Goal: Obtain resource: Download file/media

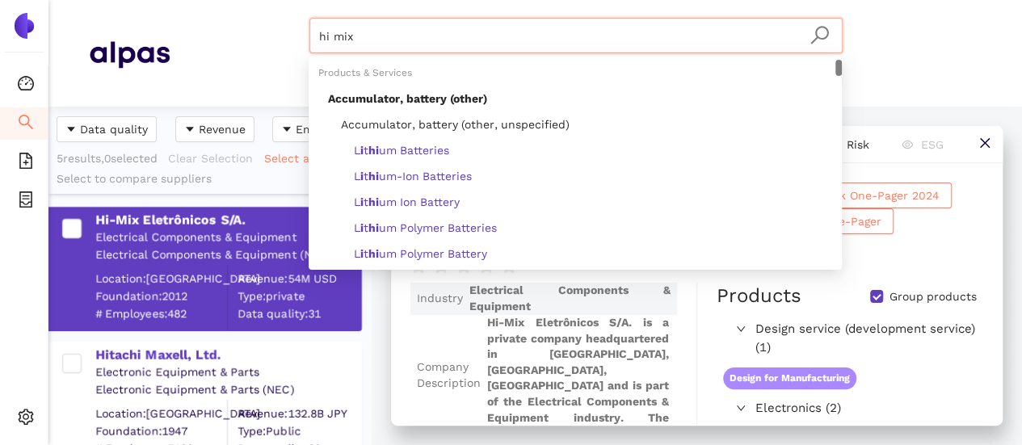
scroll to position [327, 310]
drag, startPoint x: 380, startPoint y: 38, endPoint x: 270, endPoint y: 33, distance: 110.0
click at [270, 33] on div "hi mix Materials & Coatings Certifications & Norms Location of supplier" at bounding box center [576, 53] width 812 height 71
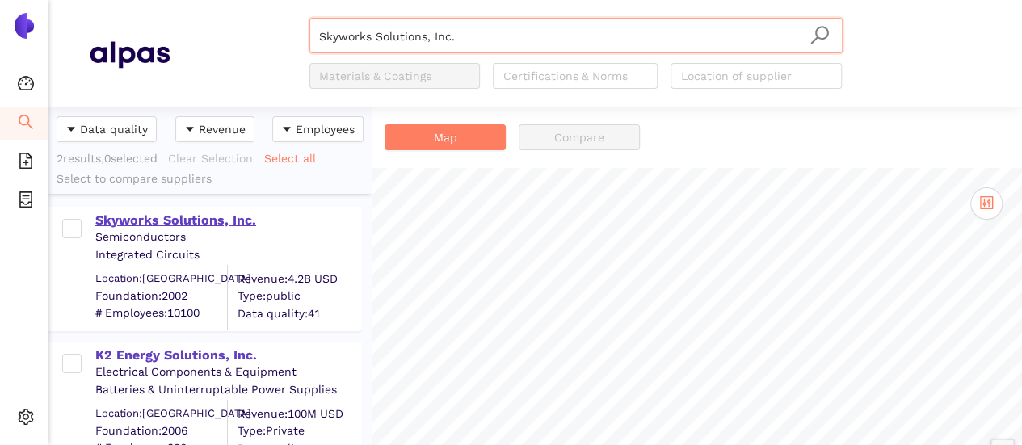
type input "Skyworks Solutions, Inc."
click at [172, 224] on div "Skyworks Solutions, Inc." at bounding box center [227, 221] width 265 height 18
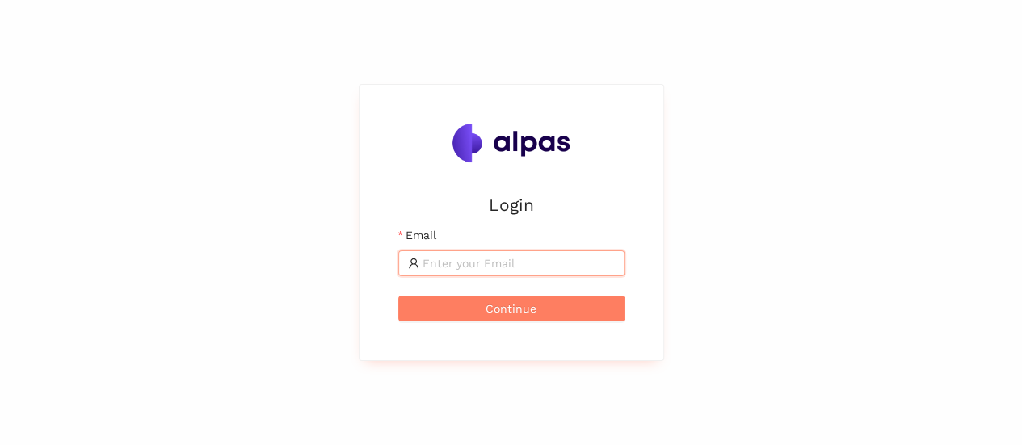
click at [455, 263] on input "Email" at bounding box center [519, 264] width 192 height 18
type input "[EMAIL_ADDRESS][DOMAIN_NAME]"
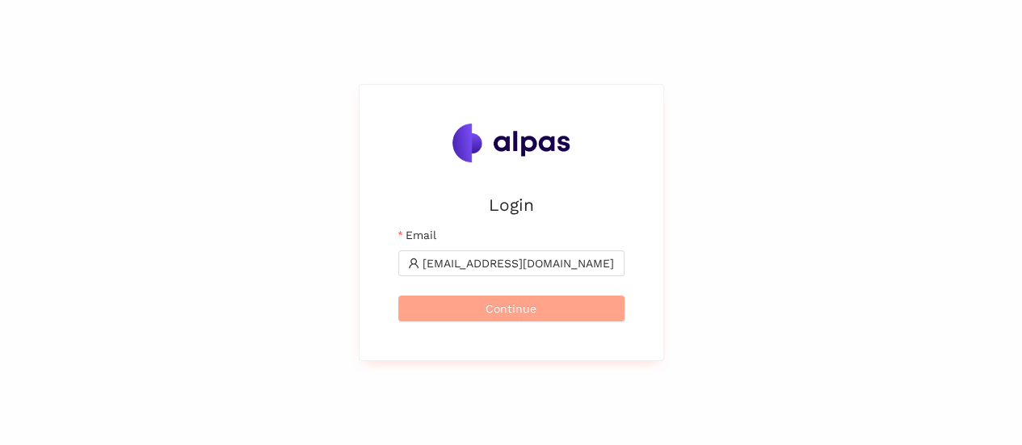
click at [503, 310] on span "Continue" at bounding box center [511, 309] width 51 height 18
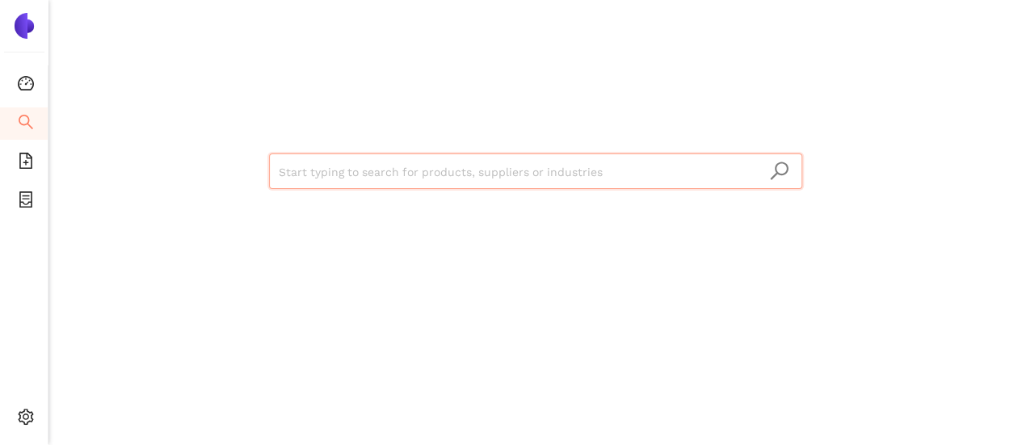
click at [551, 182] on input "search" at bounding box center [536, 172] width 514 height 36
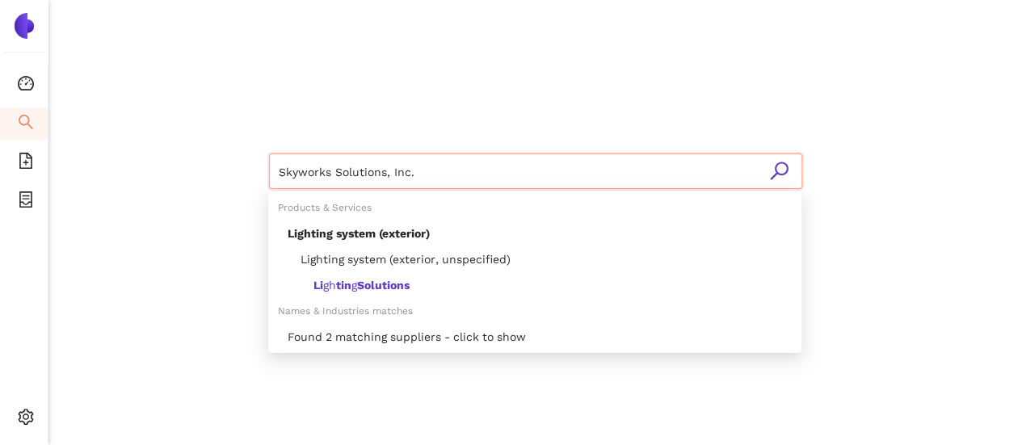
click at [790, 163] on input "Skyworks Solutions, Inc." at bounding box center [536, 172] width 514 height 36
type input "Skyworks Solutions, Inc."
click at [781, 167] on icon "search" at bounding box center [779, 171] width 20 height 20
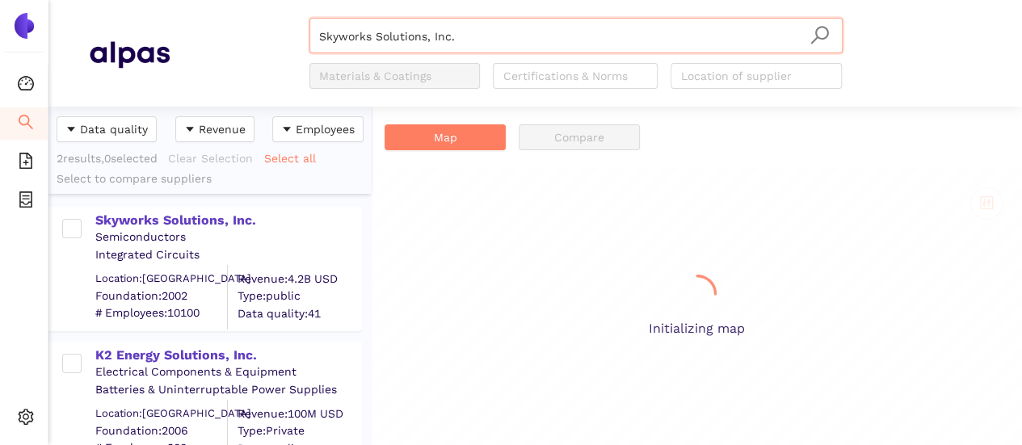
scroll to position [327, 310]
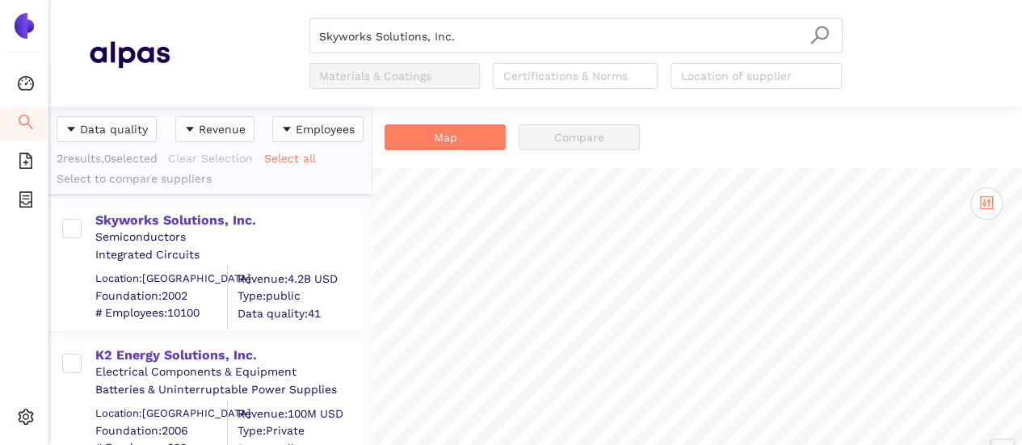
drag, startPoint x: 181, startPoint y: 217, endPoint x: 735, endPoint y: 0, distance: 595.5
click at [181, 217] on div "Skyworks Solutions, Inc." at bounding box center [227, 221] width 265 height 18
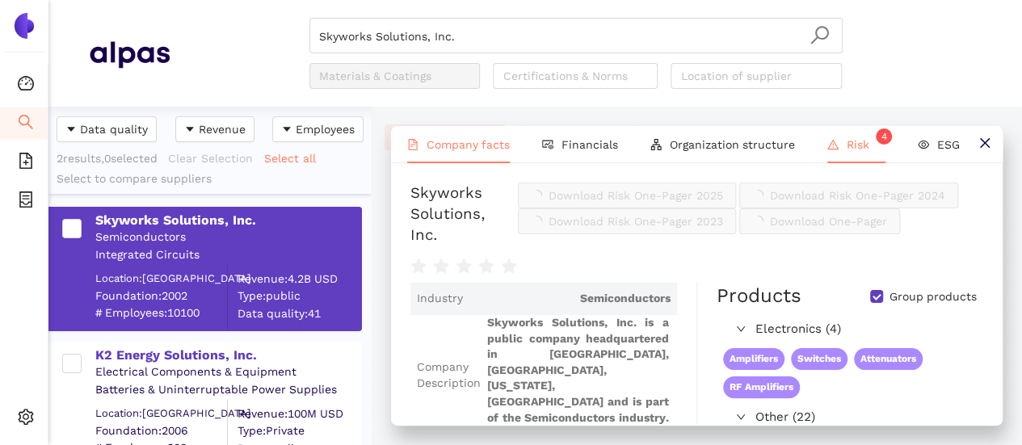
click at [853, 143] on span "Risk 4" at bounding box center [866, 144] width 39 height 13
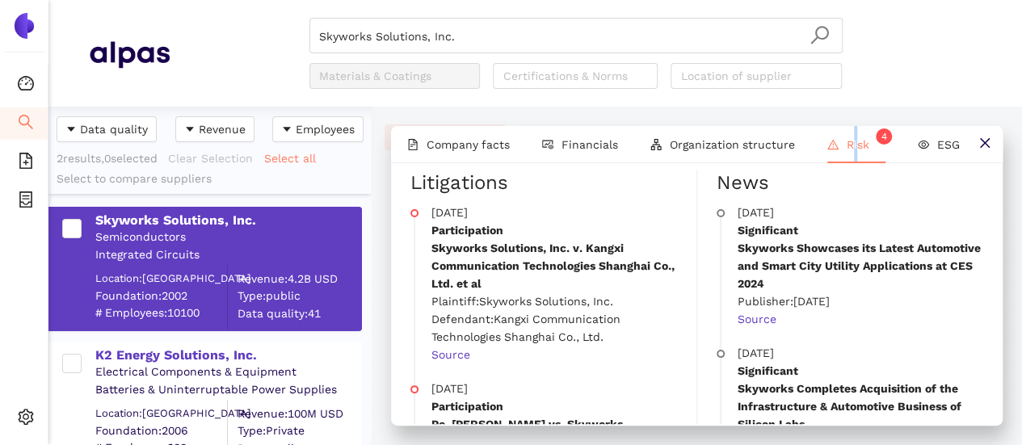
scroll to position [81, 0]
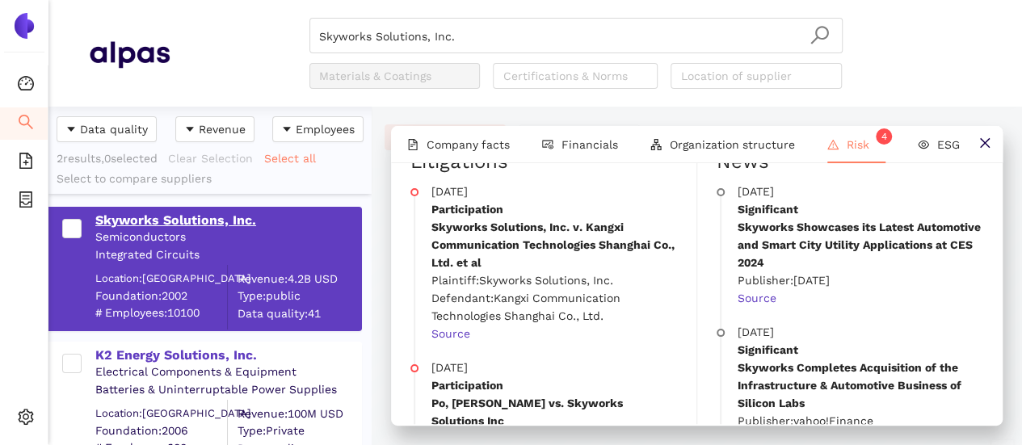
click at [161, 222] on div "Skyworks Solutions, Inc." at bounding box center [227, 221] width 265 height 18
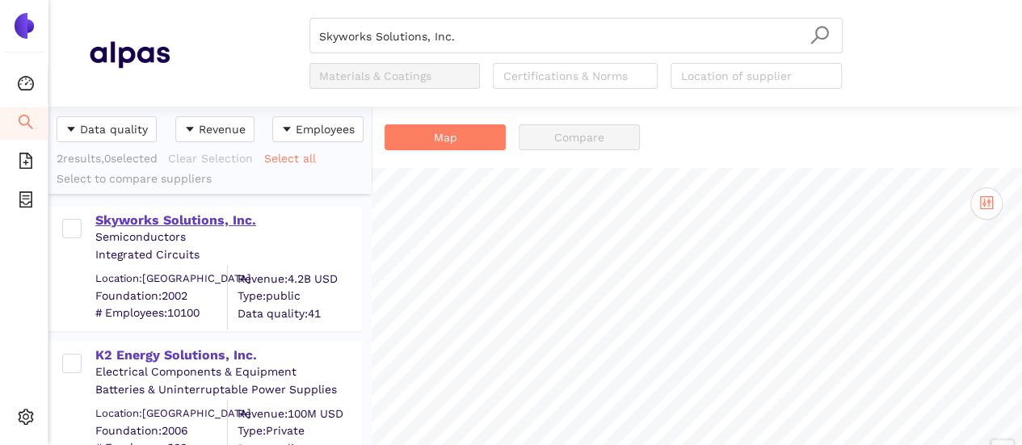
click at [191, 220] on div "Skyworks Solutions, Inc." at bounding box center [227, 221] width 265 height 18
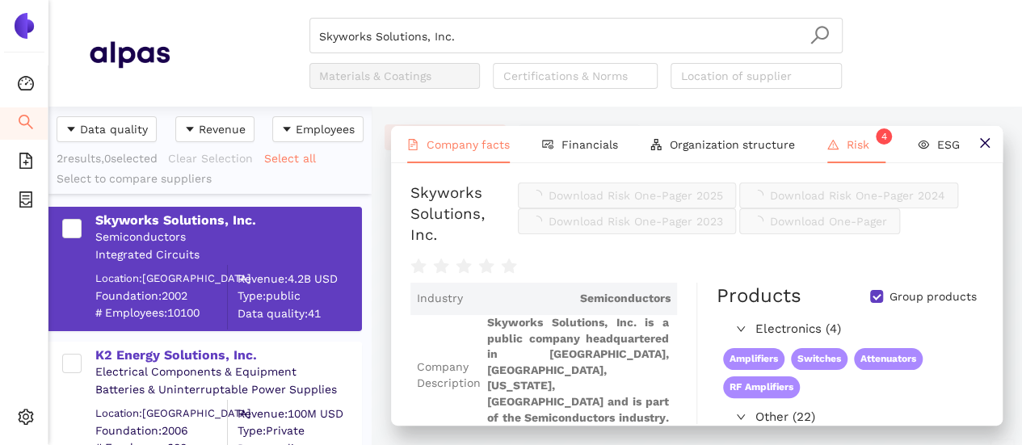
click at [860, 139] on span "Risk 4" at bounding box center [866, 144] width 39 height 13
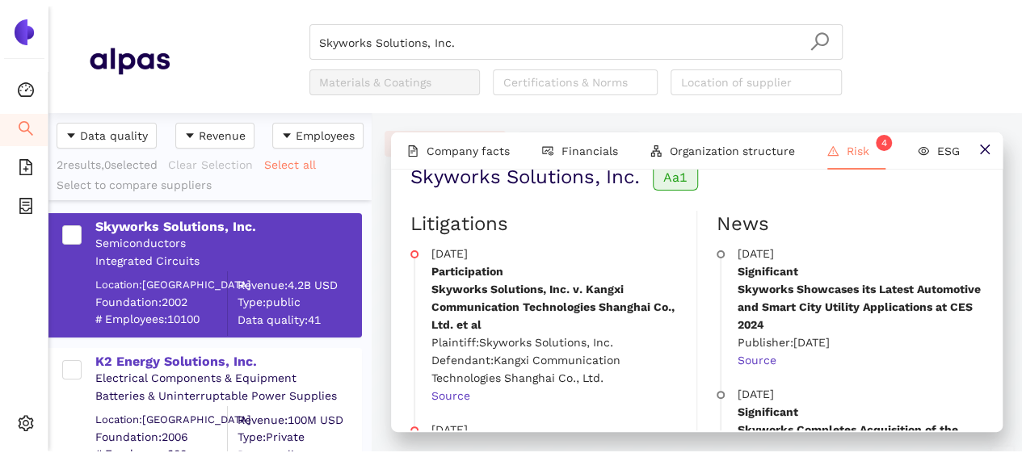
scroll to position [0, 0]
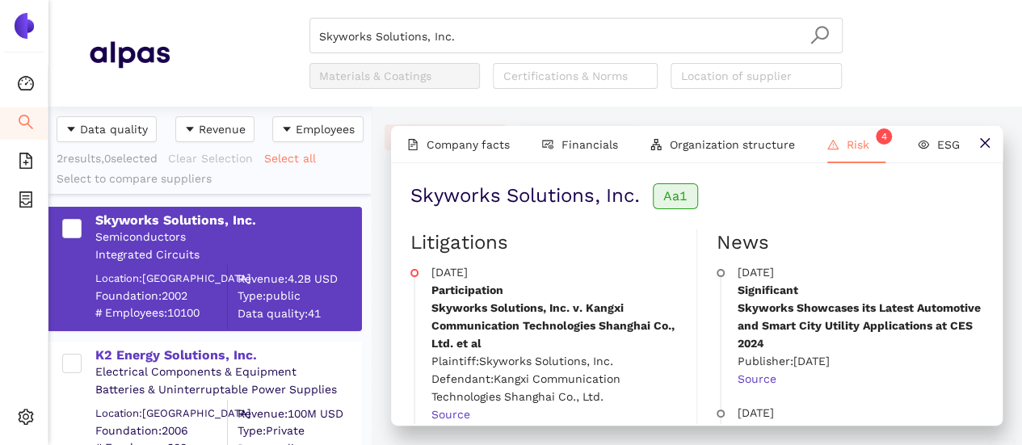
drag, startPoint x: 428, startPoint y: 274, endPoint x: 529, endPoint y: 284, distance: 100.7
click at [517, 272] on li "2024-05-06 Participation Skyworks Solutions, Inc. v. Kangxi Communication Techn…" at bounding box center [544, 357] width 267 height 176
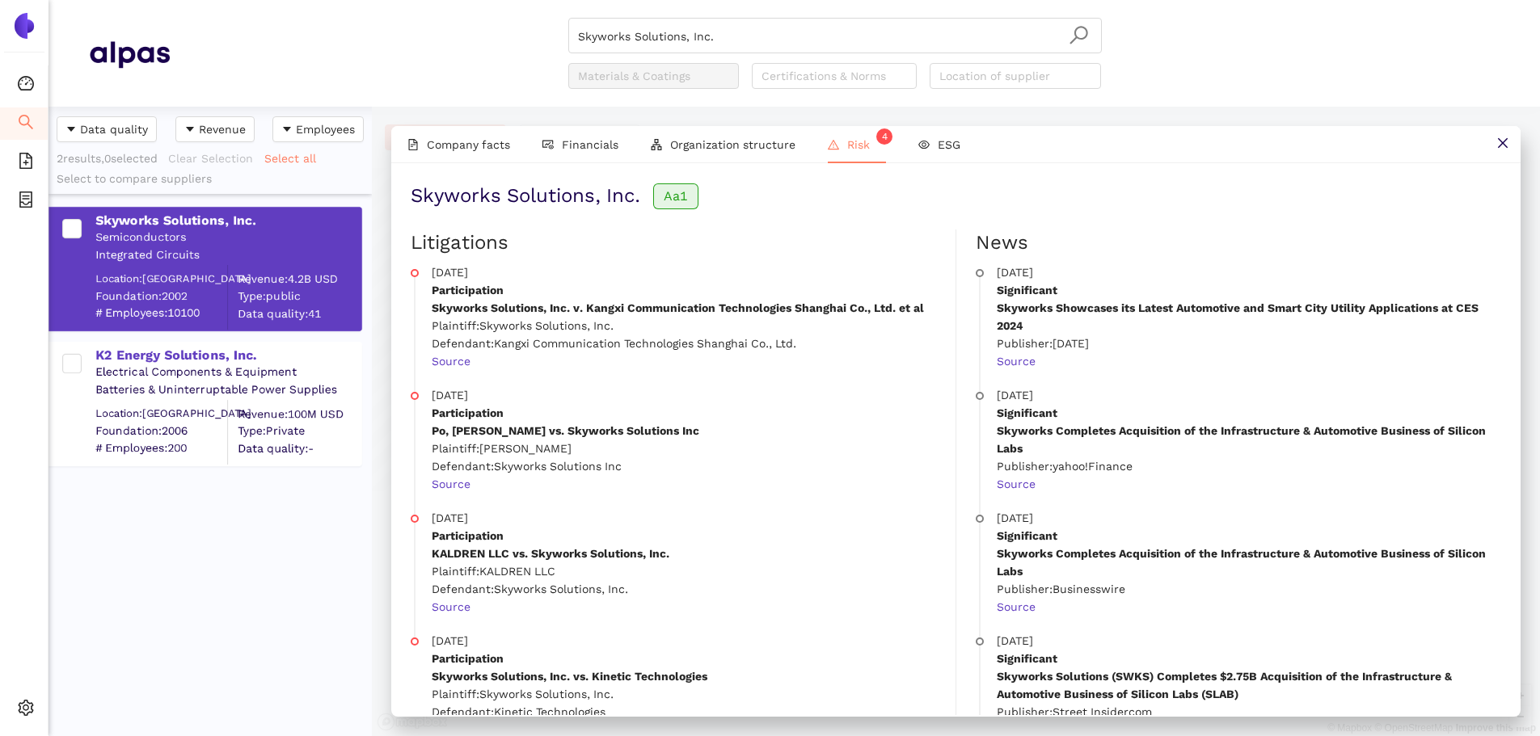
scroll to position [617, 311]
click at [494, 138] on span "Company facts" at bounding box center [468, 144] width 83 height 13
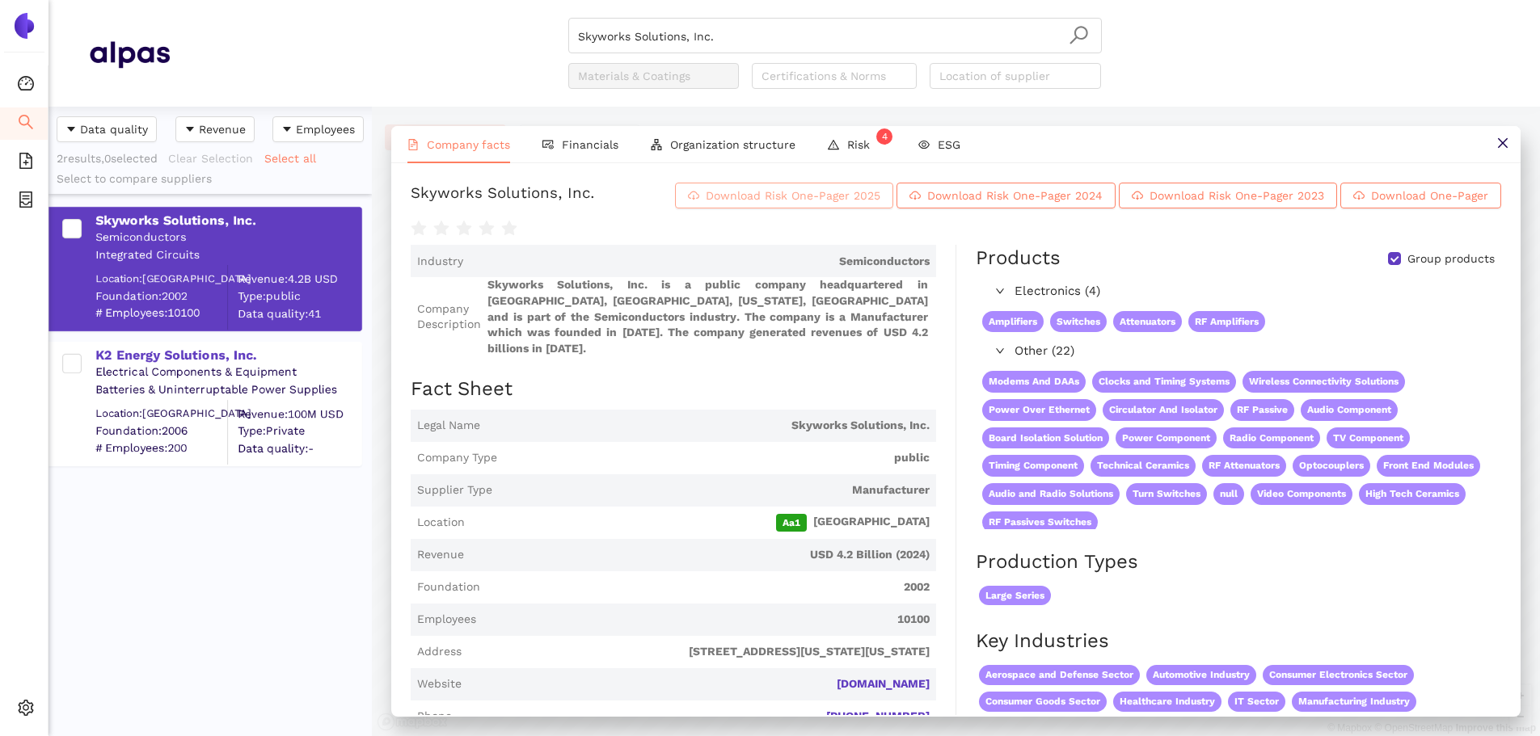
click at [811, 193] on span "Download Risk One-Pager 2025" at bounding box center [793, 196] width 175 height 18
click at [737, 41] on input "Skyworks Solutions, Inc." at bounding box center [835, 37] width 514 height 36
drag, startPoint x: 736, startPoint y: 36, endPoint x: 447, endPoint y: 52, distance: 289.7
click at [447, 52] on div "Skyworks Solutions, Inc. Materials & Coatings Certifications & Norms Location o…" at bounding box center [834, 53] width 1329 height 71
paste input "Monpar Indústria e comércio de Auto Peças LTDA"
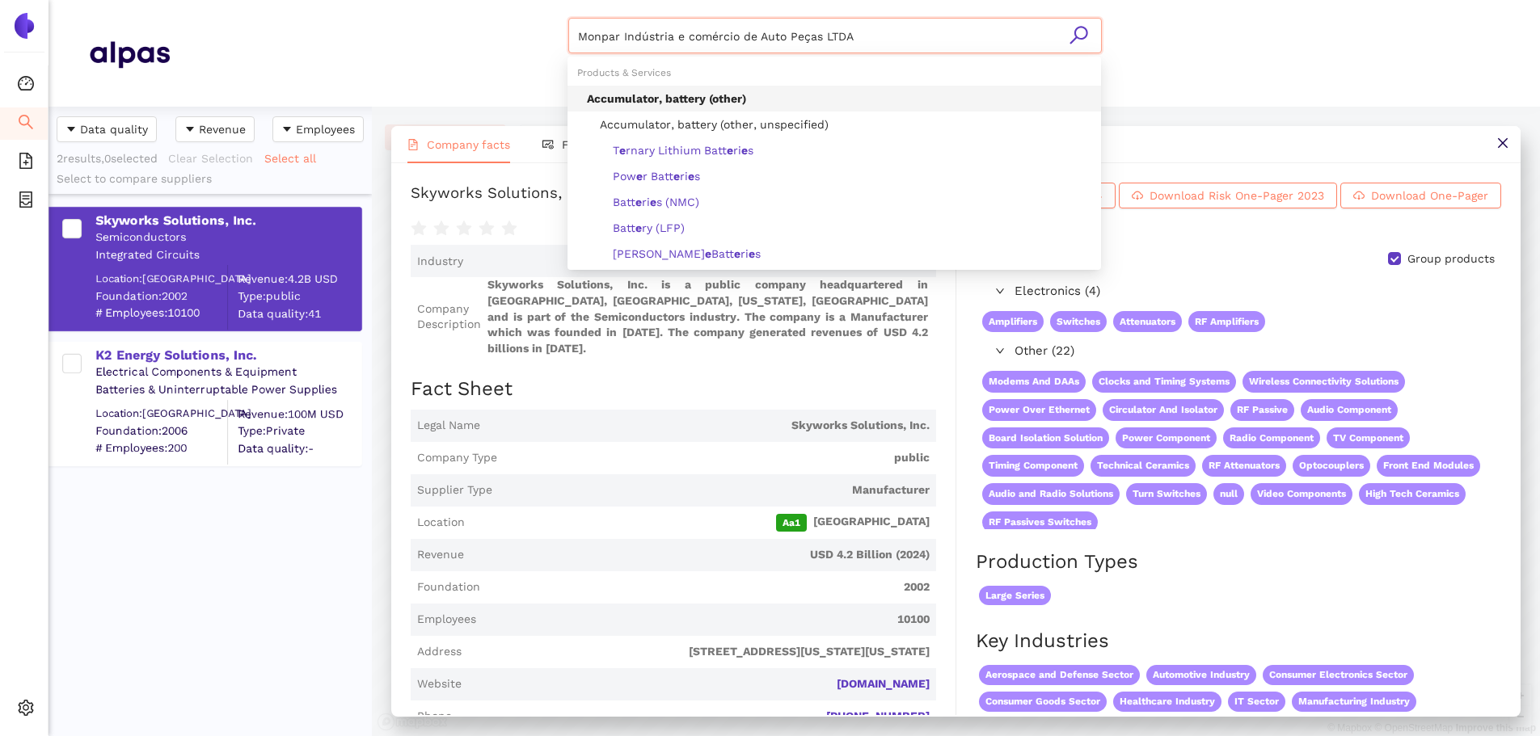
click at [1034, 27] on icon "search" at bounding box center [1078, 35] width 18 height 18
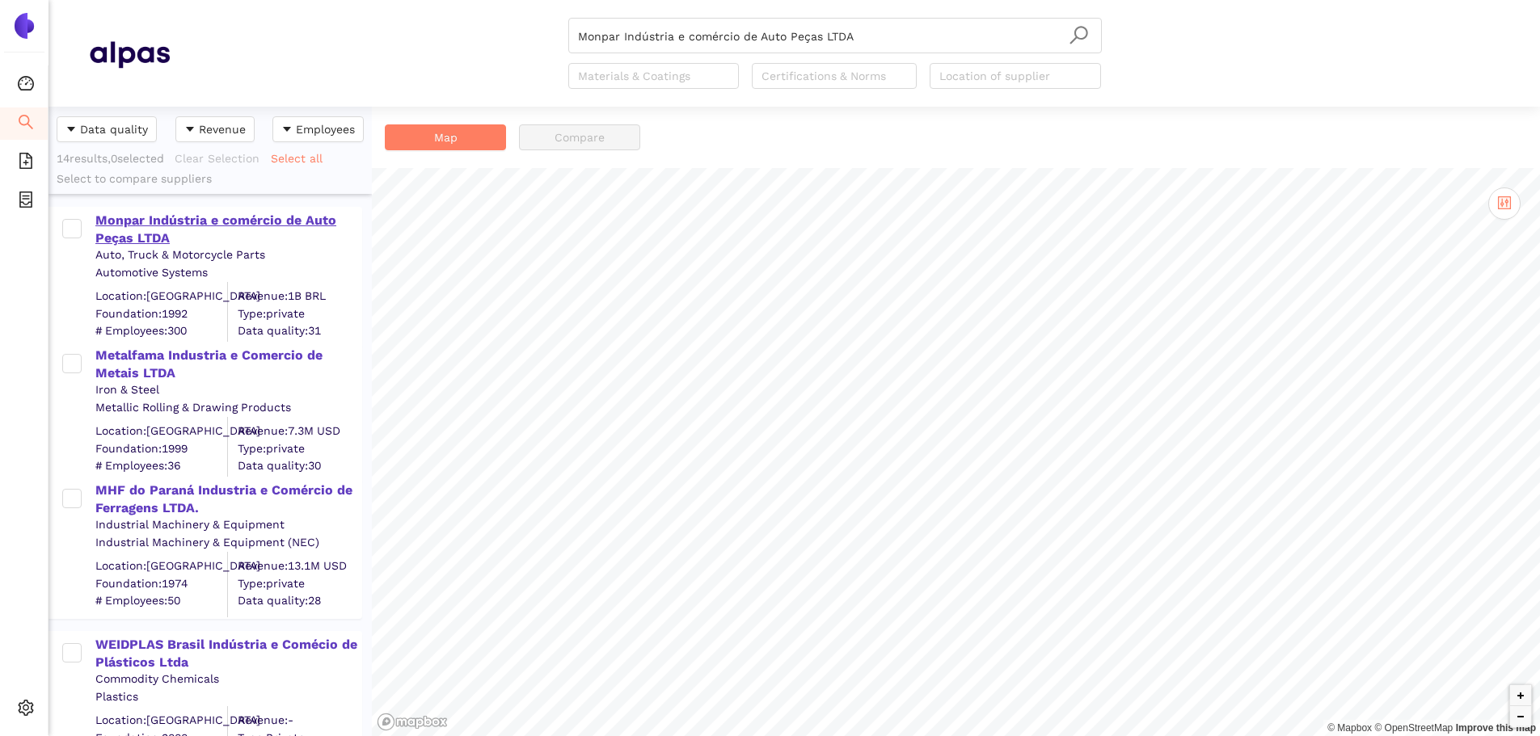
click at [204, 226] on div "Monpar Indústria e comércio de Auto Peças LTDA" at bounding box center [227, 230] width 265 height 36
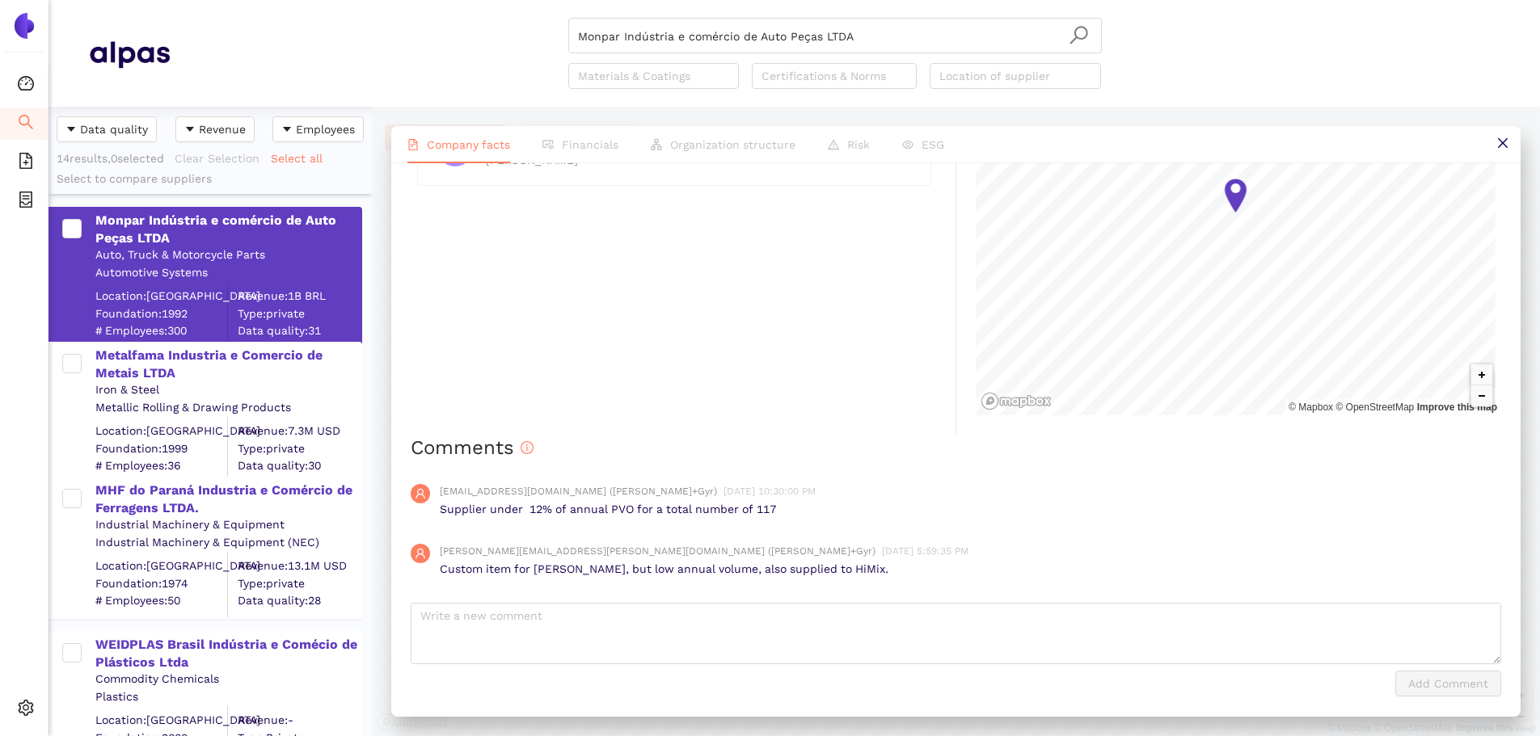
scroll to position [1055, 0]
drag, startPoint x: 445, startPoint y: 504, endPoint x: 807, endPoint y: 516, distance: 361.5
click at [807, 444] on p "Supplier under 12% of annual PVO for a total number of 117" at bounding box center [970, 509] width 1061 height 16
click at [804, 444] on div "karina.stival@landisgyr.com (Landis+Gyr) 7/31/2023, 10:30:00 PM Supplier under …" at bounding box center [956, 500] width 1090 height 60
drag, startPoint x: 436, startPoint y: 573, endPoint x: 885, endPoint y: 573, distance: 448.5
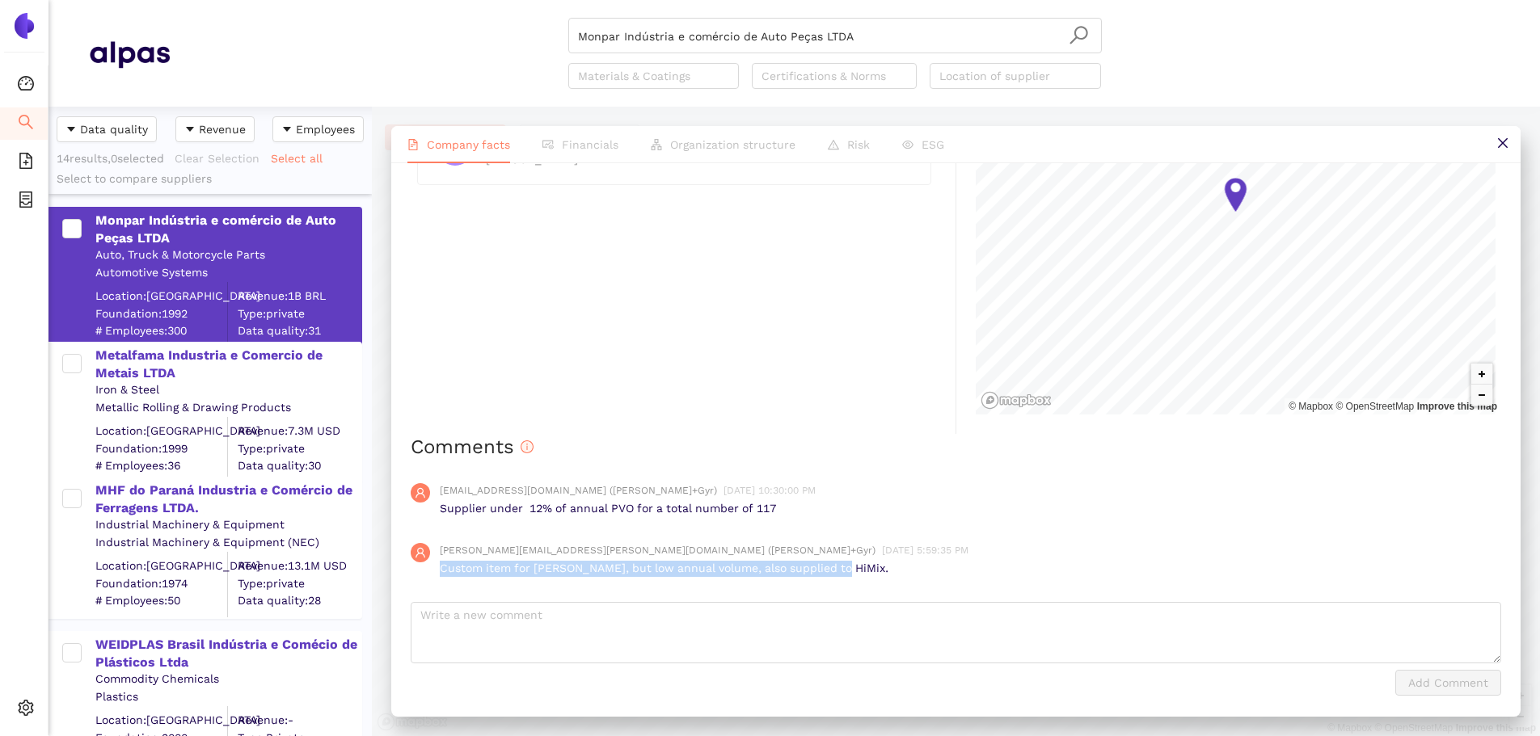
click at [885, 444] on div "luiz.fernandes@landisgyr.com (Landis+Gyr) 7/18/2023, 5:59:35 PM Custom item for…" at bounding box center [956, 560] width 1090 height 60
click at [874, 444] on p "Custom item for Landis, but low annual volume, also supplied to HiMix." at bounding box center [970, 569] width 1061 height 16
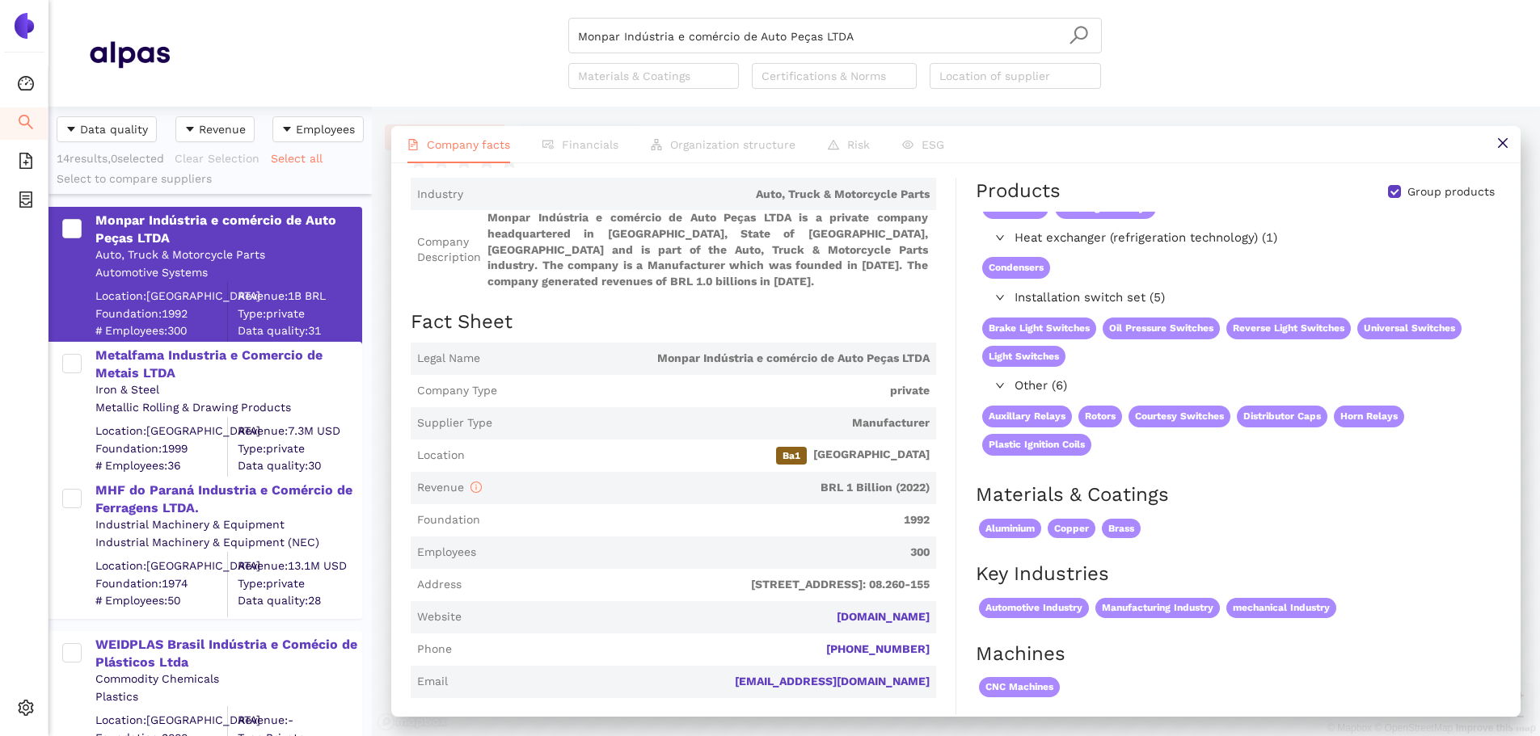
scroll to position [0, 0]
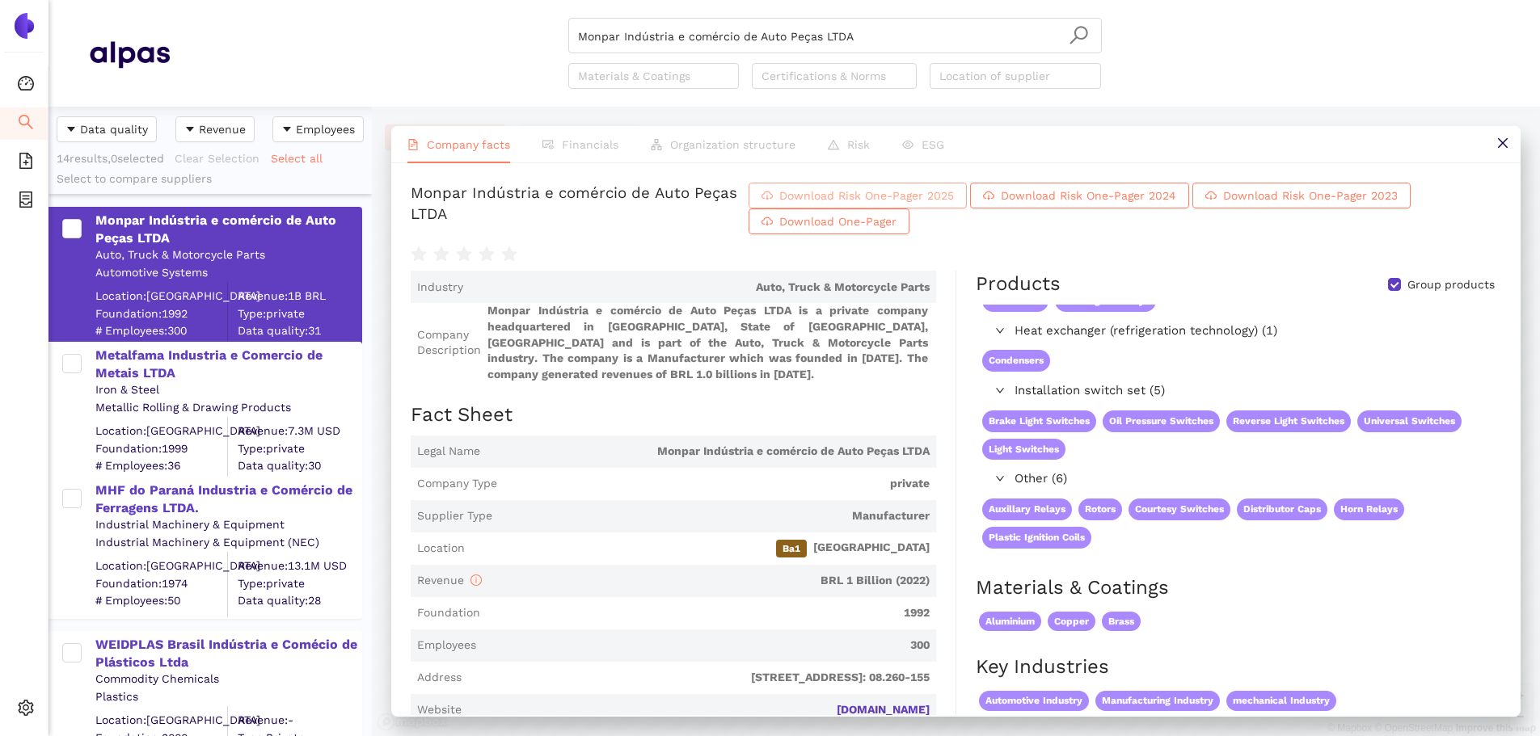
click at [817, 196] on span "Download Risk One-Pager 2025" at bounding box center [866, 196] width 175 height 18
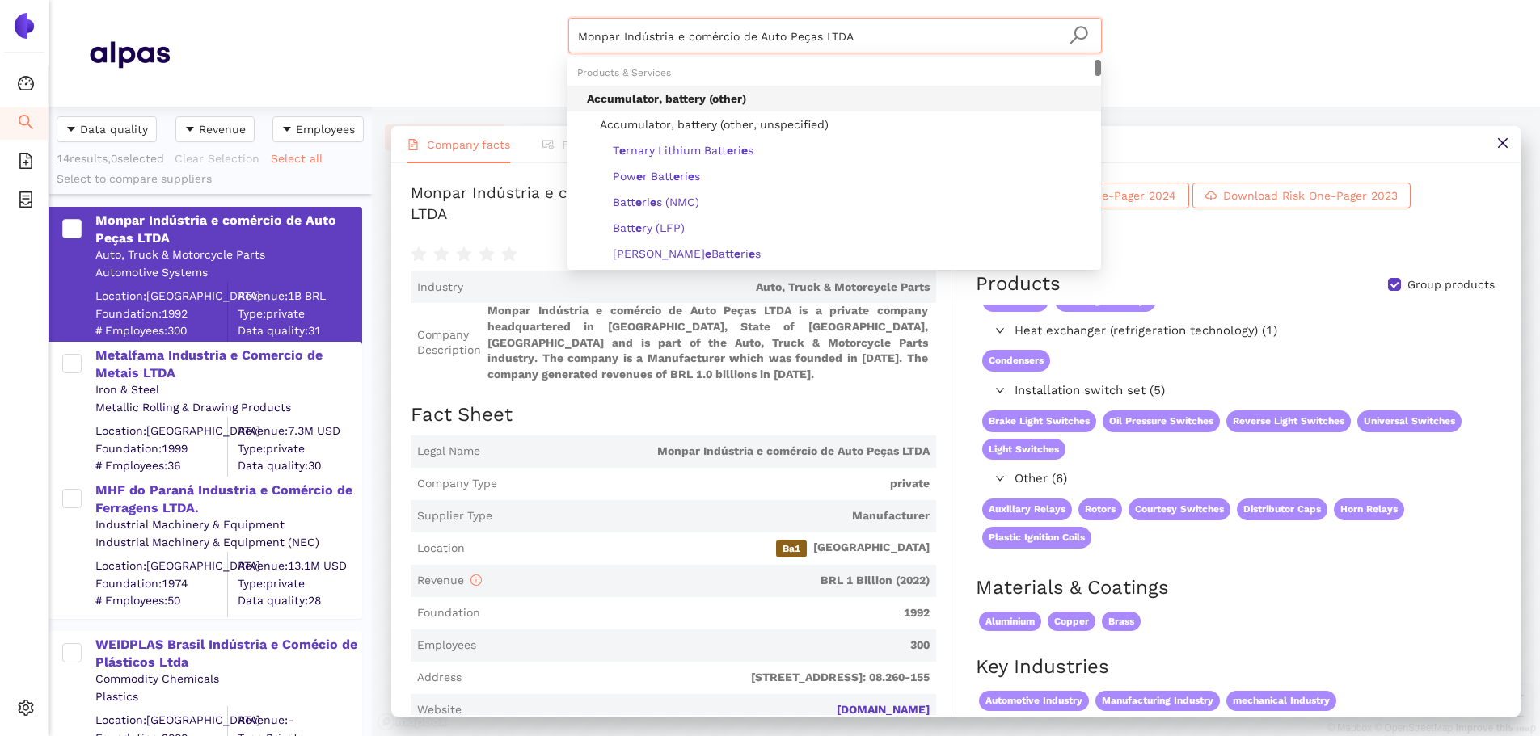
drag, startPoint x: 438, startPoint y: 43, endPoint x: 772, endPoint y: 31, distance: 334.0
click at [406, 39] on div "Monpar Indústria e comércio de Auto Peças LTDA Materials & Coatings Certificati…" at bounding box center [834, 53] width 1329 height 71
paste input "RoodMicrotec N.V."
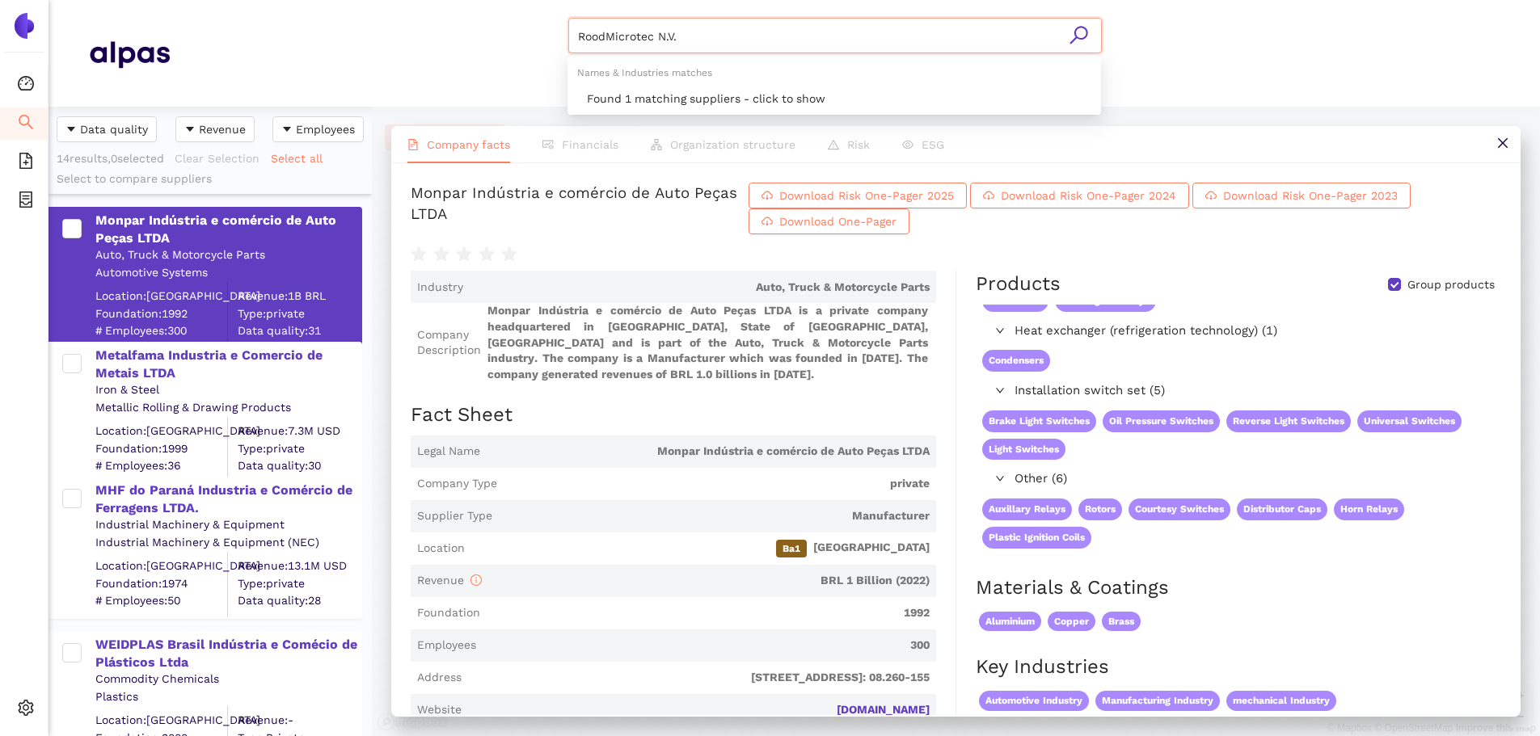
click at [1034, 33] on icon "search" at bounding box center [1078, 35] width 20 height 20
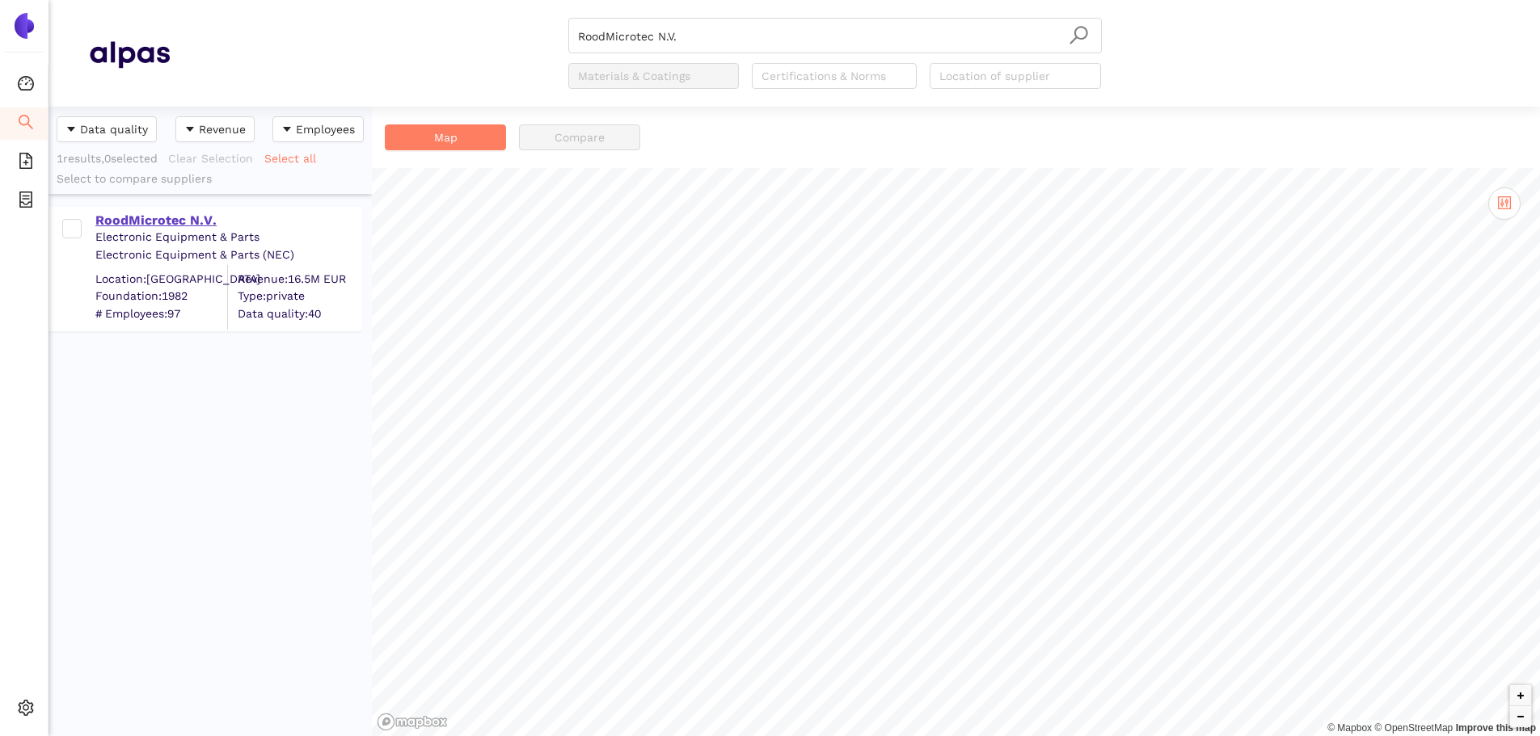
click at [191, 217] on div "RoodMicrotec N.V." at bounding box center [227, 221] width 265 height 18
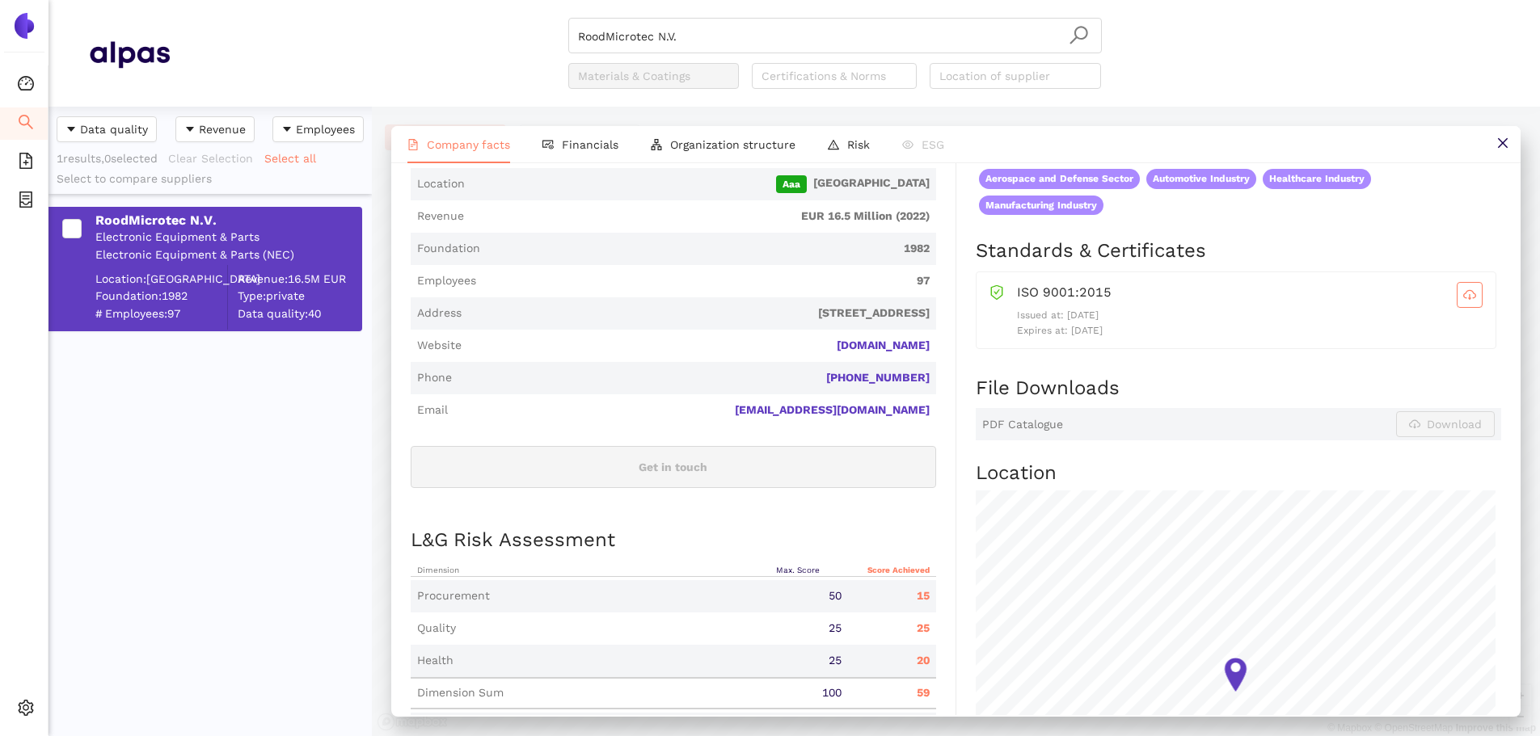
scroll to position [404, 0]
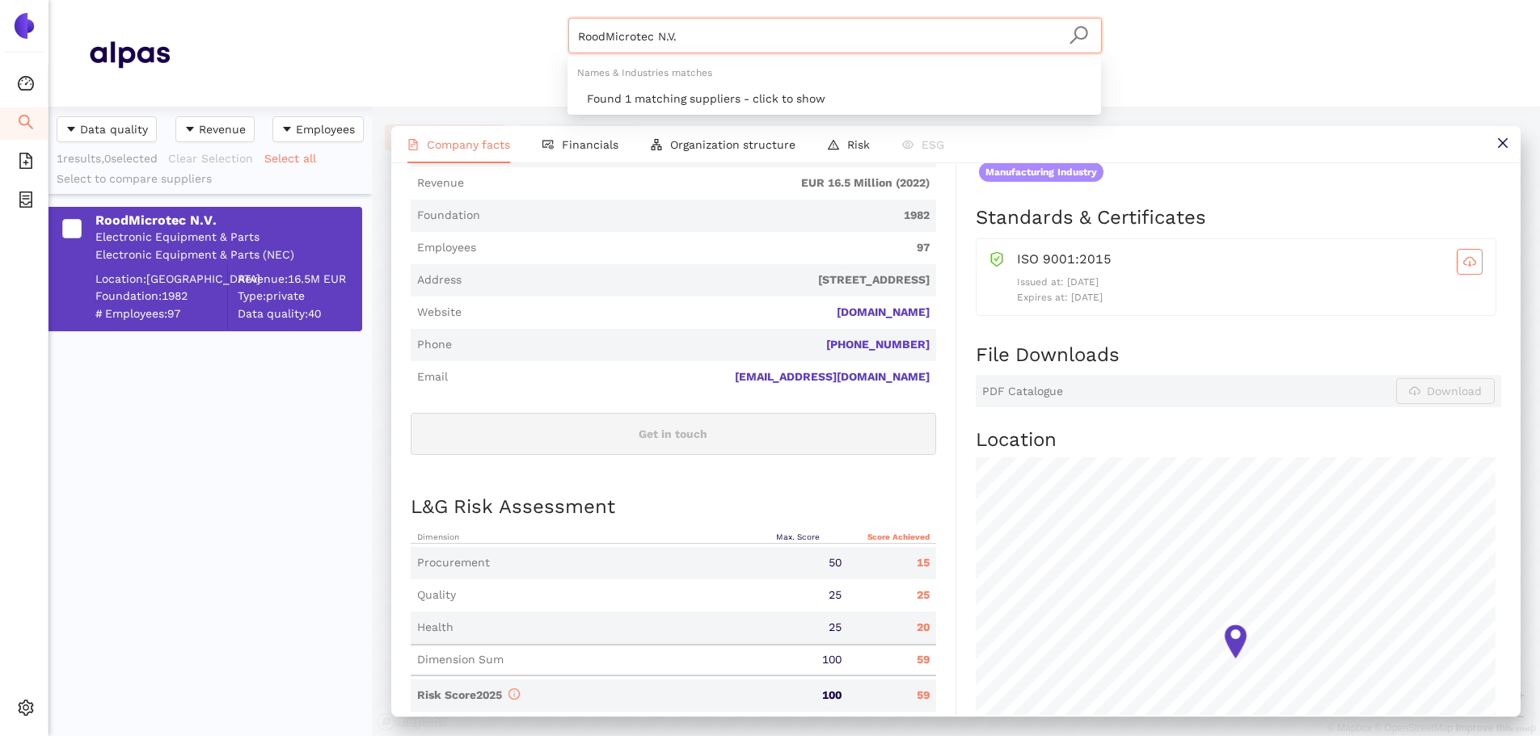
drag, startPoint x: 656, startPoint y: 58, endPoint x: 546, endPoint y: 48, distance: 110.4
click at [546, 48] on div "RoodMicrotec N.V. Materials & Coatings Certifications & Norms Location of suppl…" at bounding box center [834, 53] width 1329 height 71
paste input "Cloud Network Technology Singapore Pte., Ltd"
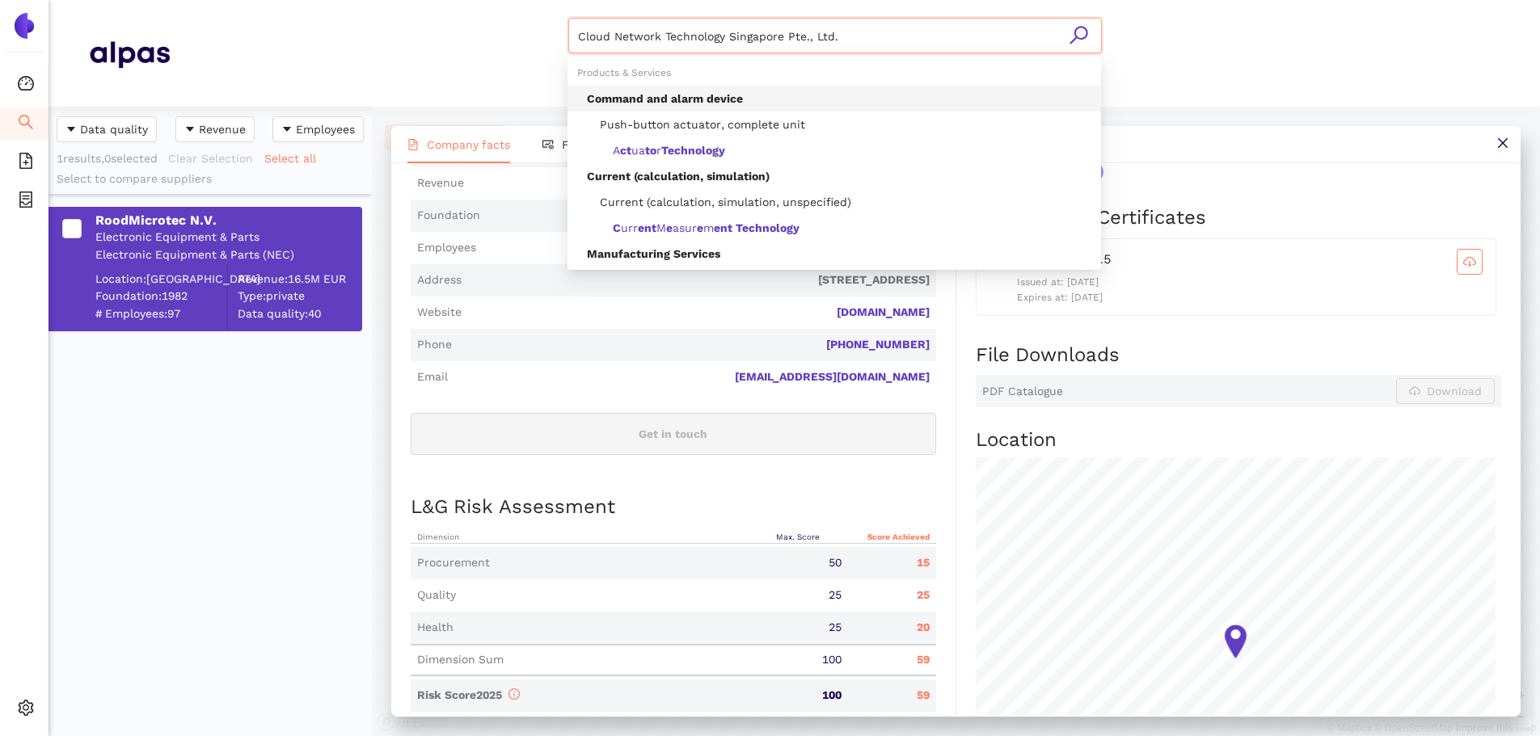
type input "Cloud Network Technology Singapore Pte., Ltd."
click at [1034, 36] on icon "search" at bounding box center [1078, 35] width 18 height 18
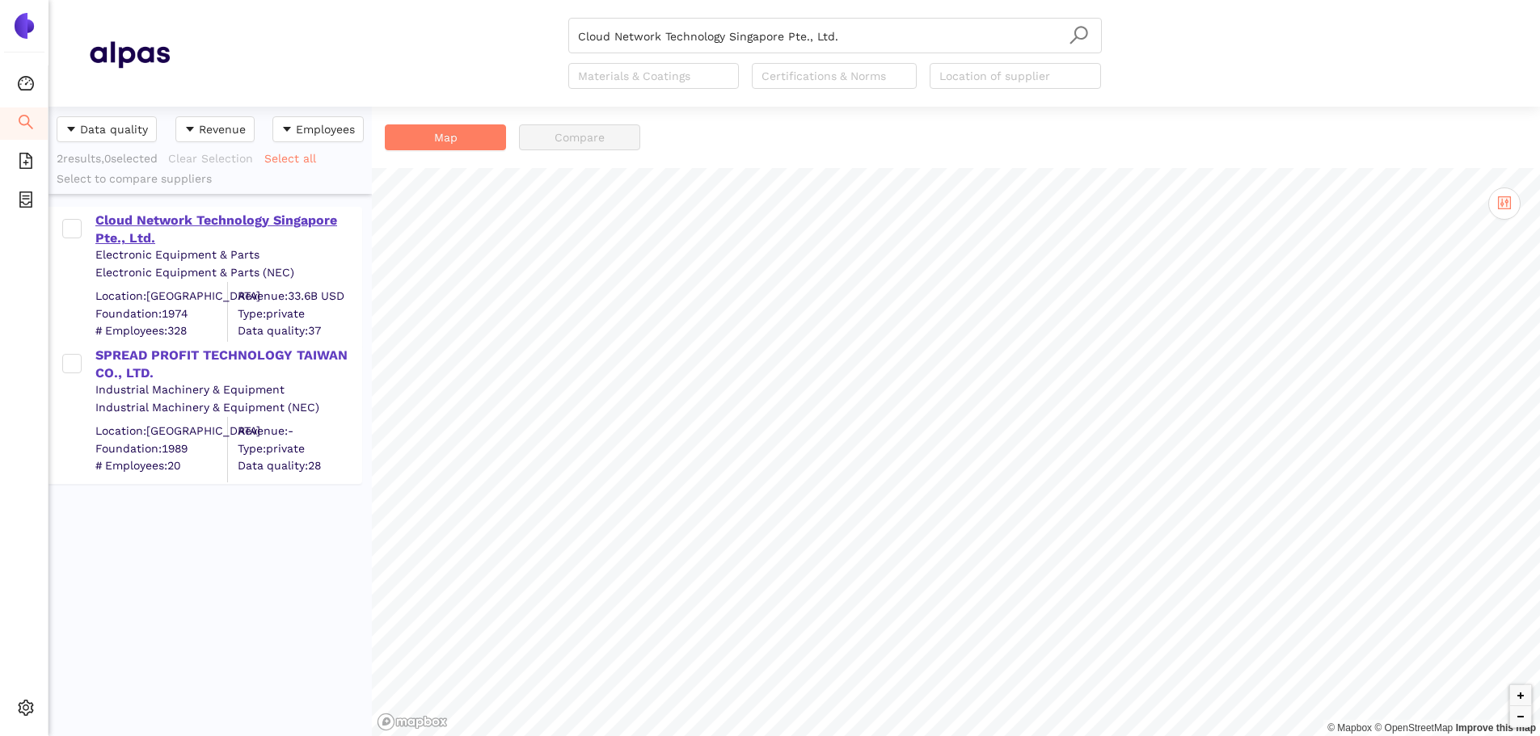
click at [289, 225] on div "Cloud Network Technology Singapore Pte., Ltd." at bounding box center [227, 230] width 265 height 36
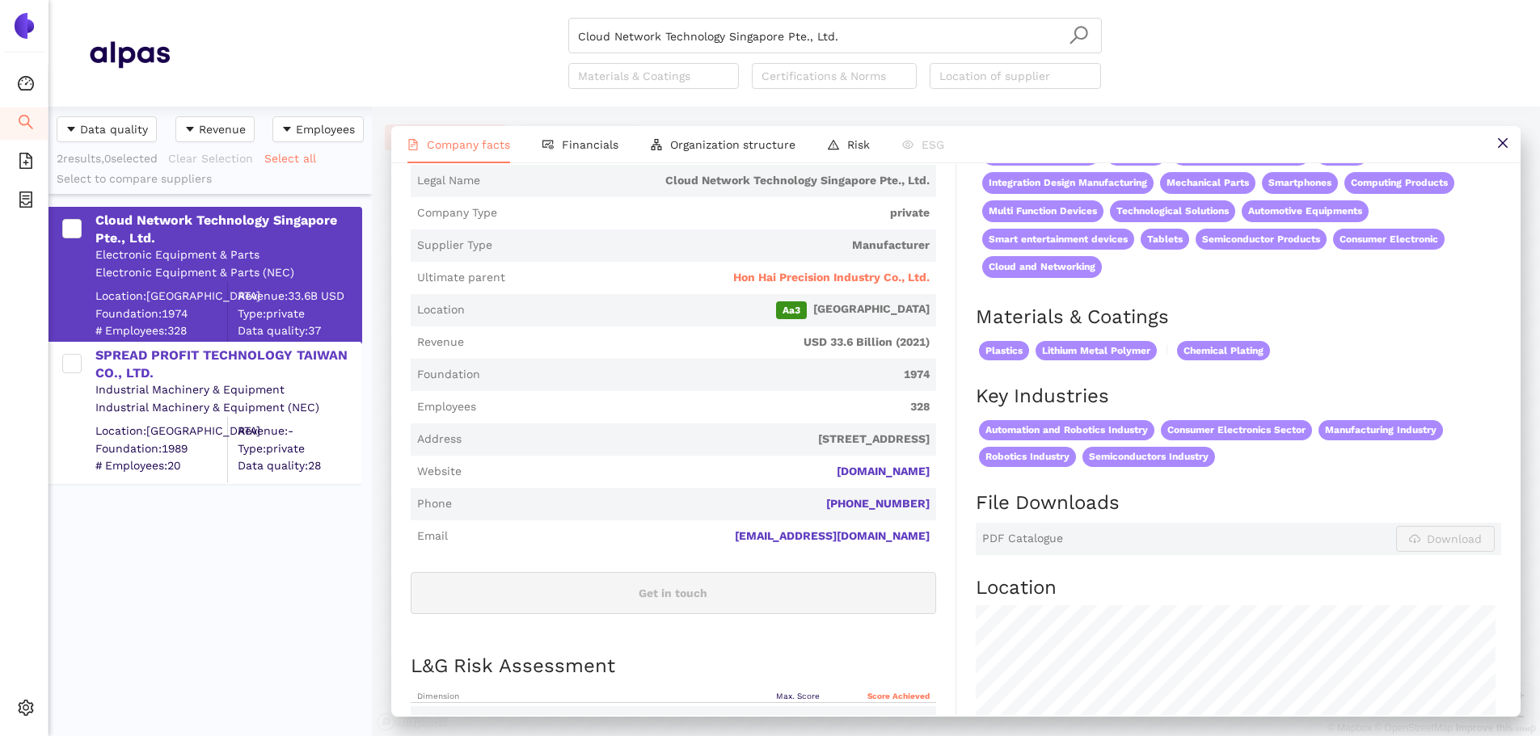
scroll to position [404, 0]
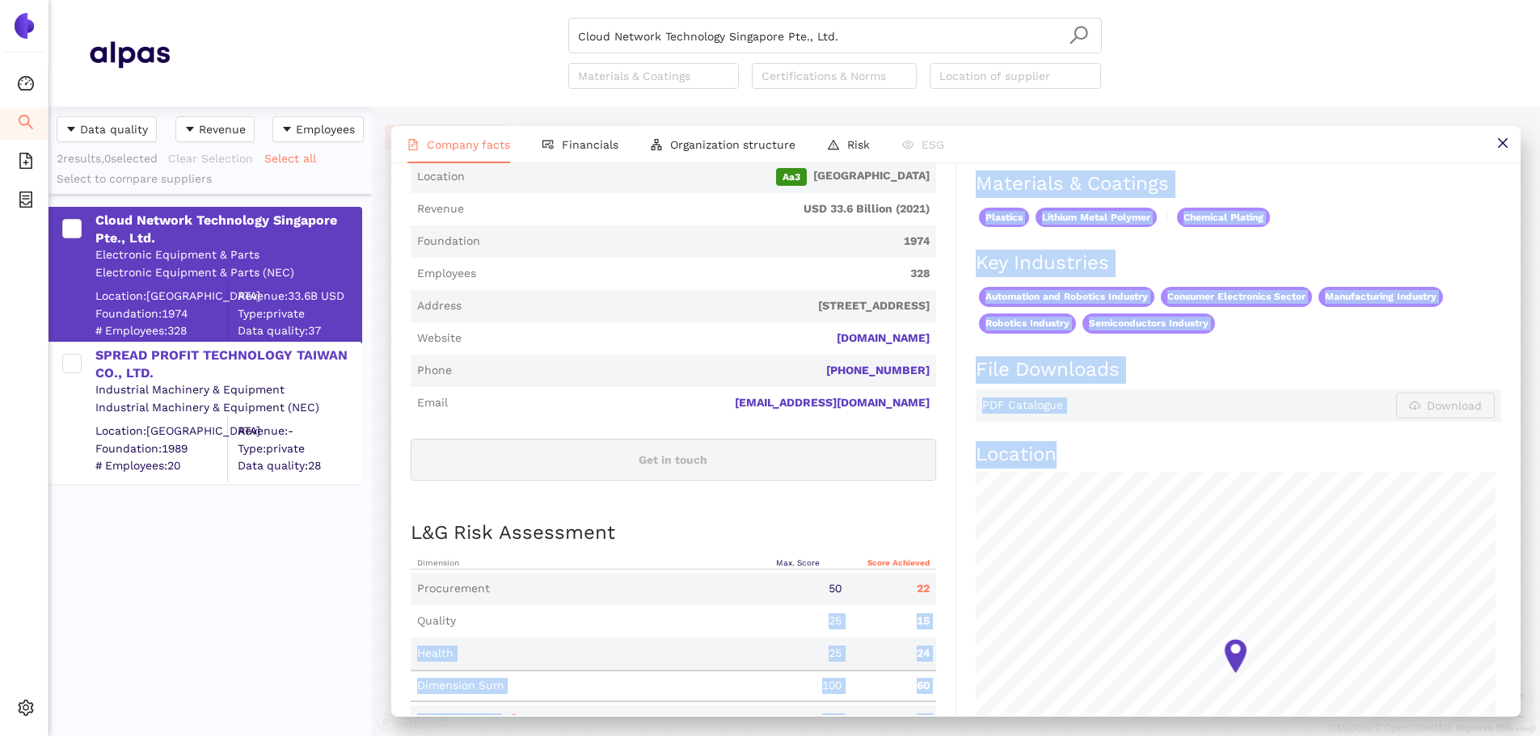
click at [974, 444] on div "Industry Electronic Equipment & Parts Company Description Cloud Network Technol…" at bounding box center [956, 387] width 1090 height 1041
click at [823, 444] on div "25" at bounding box center [803, 654] width 87 height 16
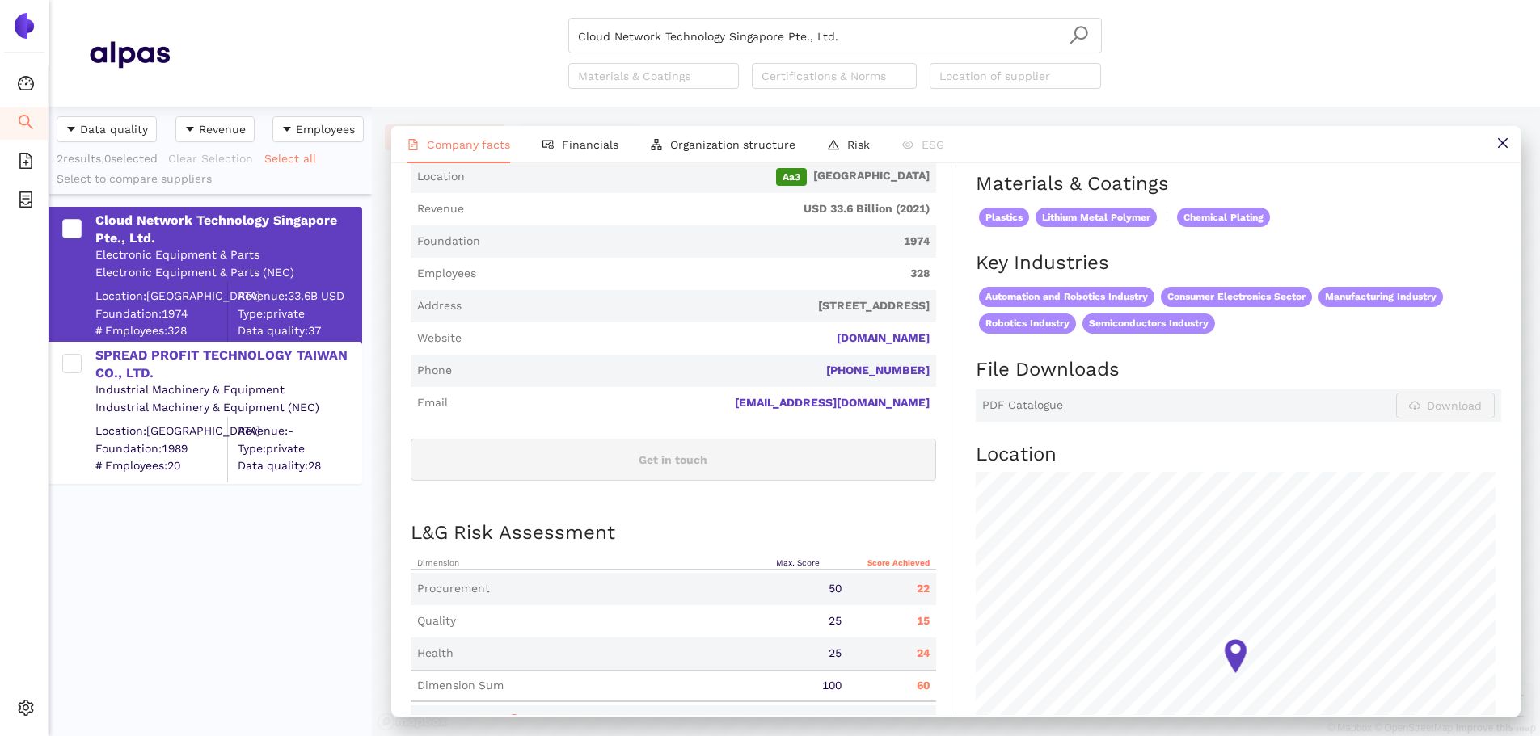
click at [457, 444] on div "Procurement" at bounding box center [586, 589] width 350 height 16
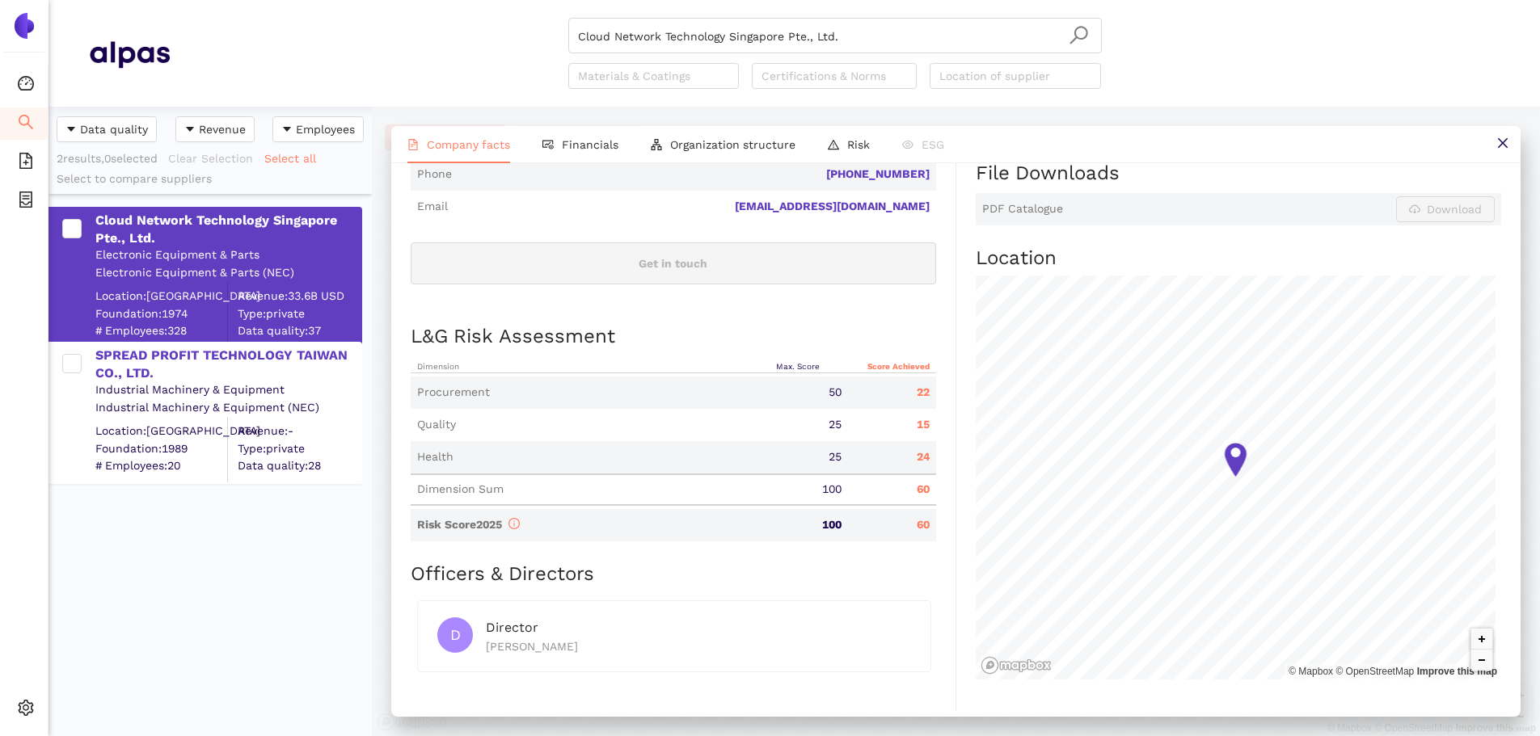
scroll to position [566, 0]
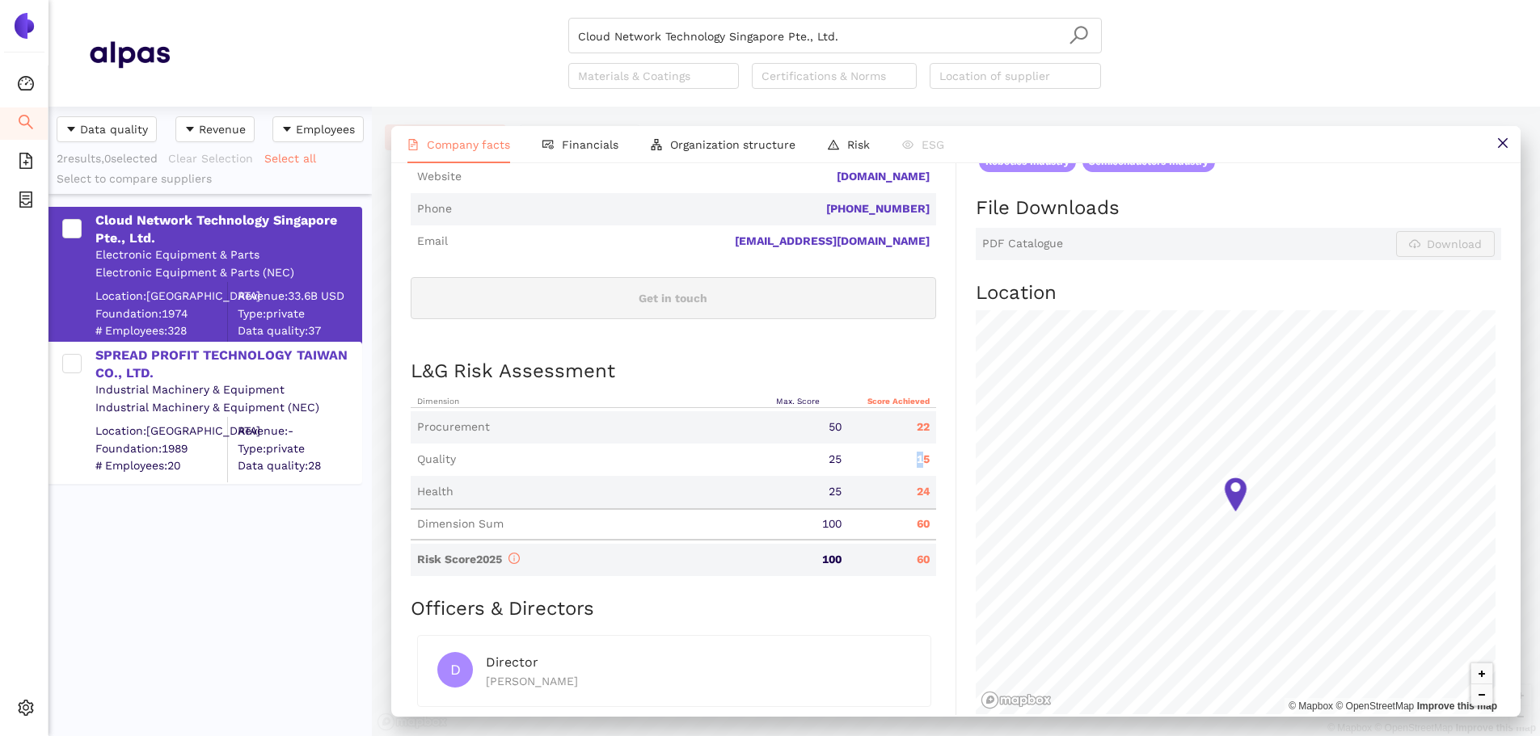
click at [919, 444] on div "15" at bounding box center [891, 460] width 87 height 16
click at [908, 444] on div "Quality 25 15" at bounding box center [673, 460] width 525 height 32
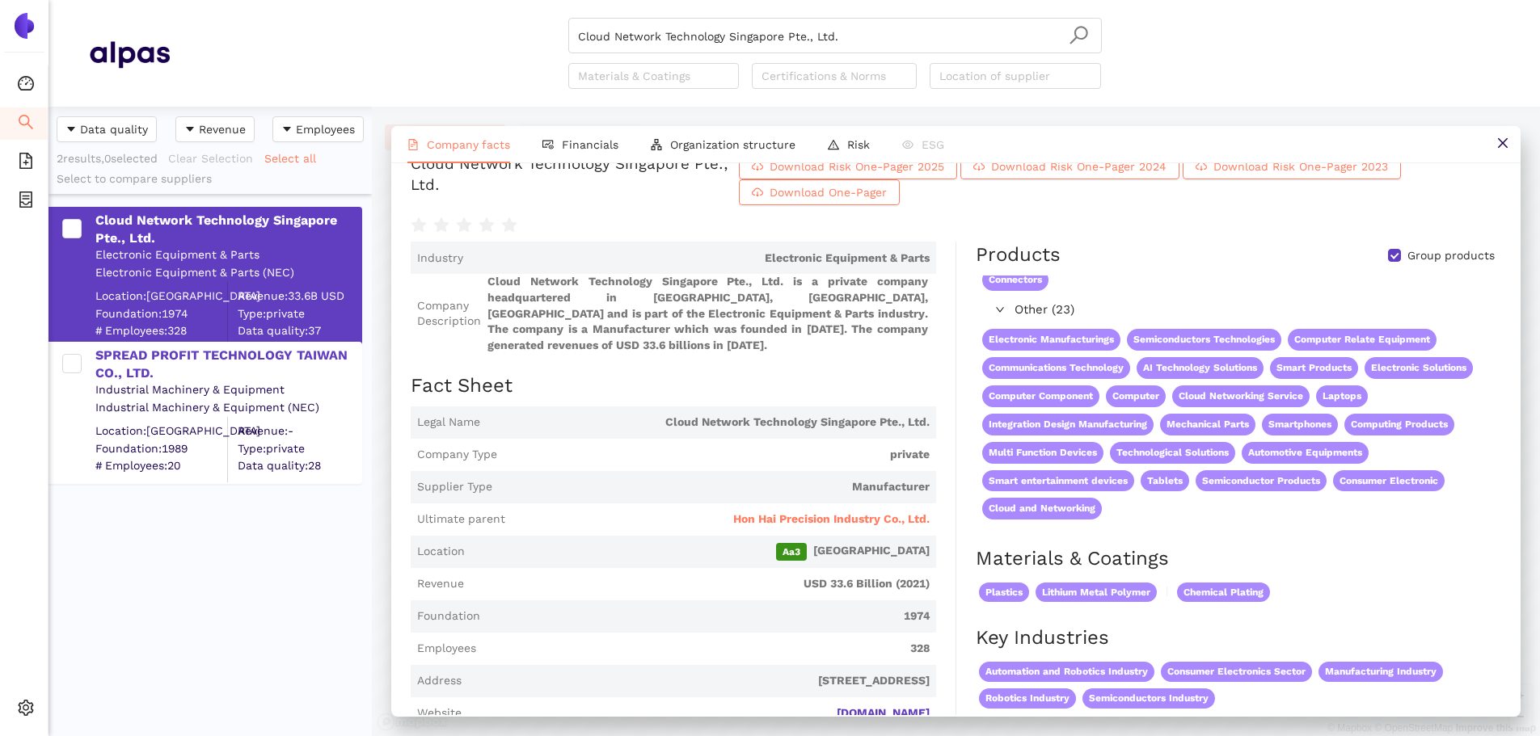
scroll to position [0, 0]
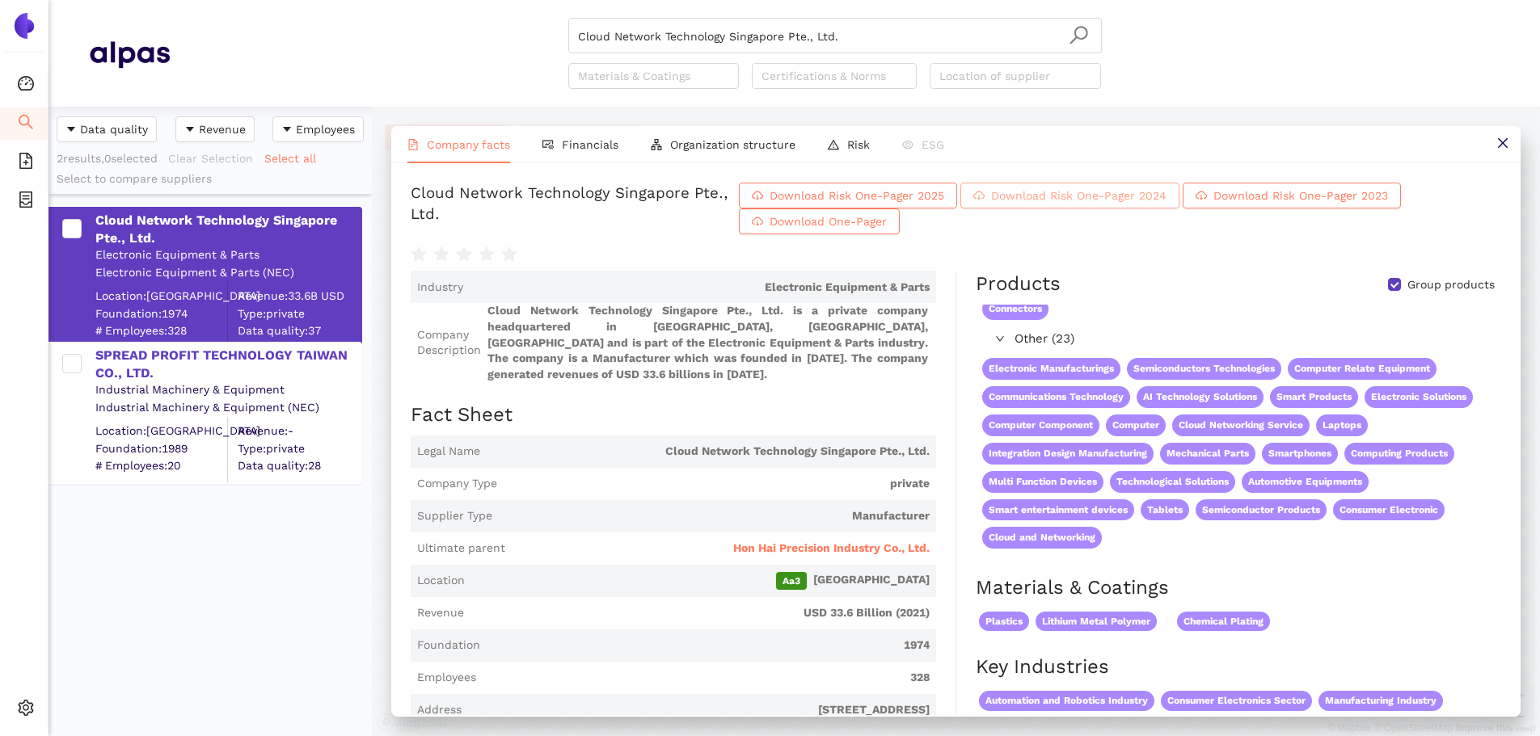
click at [1023, 194] on span "Download Risk One-Pager 2024" at bounding box center [1078, 196] width 175 height 18
click at [855, 192] on span "Download Risk One-Pager 2025" at bounding box center [856, 196] width 175 height 18
